Goal: Task Accomplishment & Management: Use online tool/utility

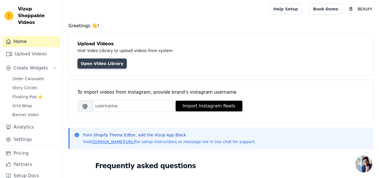
click at [111, 61] on link "Open Video Library" at bounding box center [102, 63] width 49 height 10
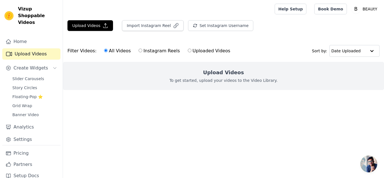
click at [153, 50] on label "Instagram Reels" at bounding box center [159, 50] width 42 height 7
click at [142, 50] on input "Instagram Reels" at bounding box center [140, 51] width 4 height 4
radio input "true"
click at [192, 53] on label "Uploaded Videos" at bounding box center [208, 50] width 43 height 7
click at [191, 52] on input "Uploaded Videos" at bounding box center [190, 51] width 4 height 4
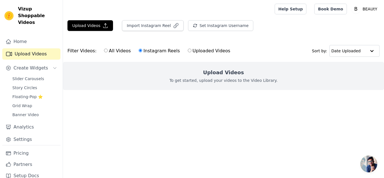
radio input "true"
click at [107, 49] on label "All Videos" at bounding box center [117, 50] width 27 height 7
click at [107, 49] on input "All Videos" at bounding box center [106, 51] width 4 height 4
radio input "true"
click at [162, 25] on button "Import Instagram Reel" at bounding box center [153, 25] width 62 height 11
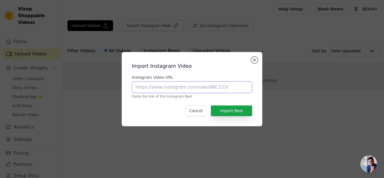
click at [178, 82] on input "Instagram Video URL" at bounding box center [192, 87] width 120 height 12
